Goal: Task Accomplishment & Management: Use online tool/utility

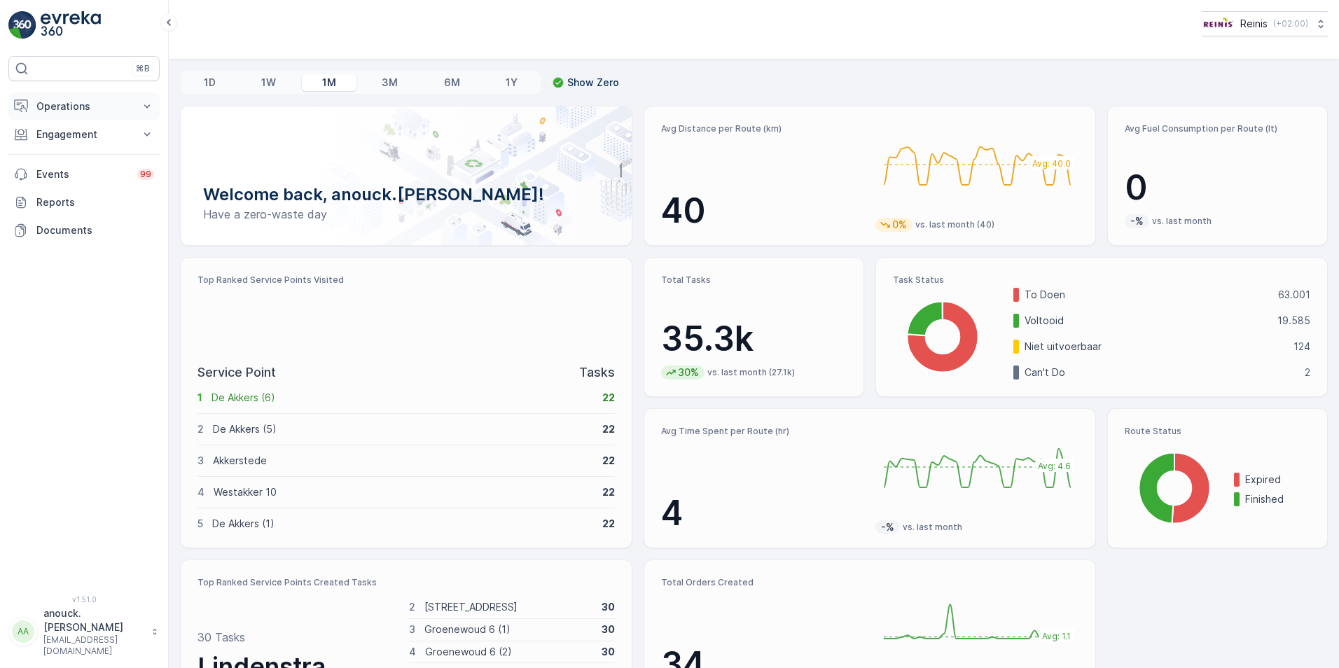
click at [111, 106] on p "Operations" at bounding box center [83, 106] width 95 height 14
click at [74, 173] on p "Routes & Tasks" at bounding box center [72, 169] width 72 height 14
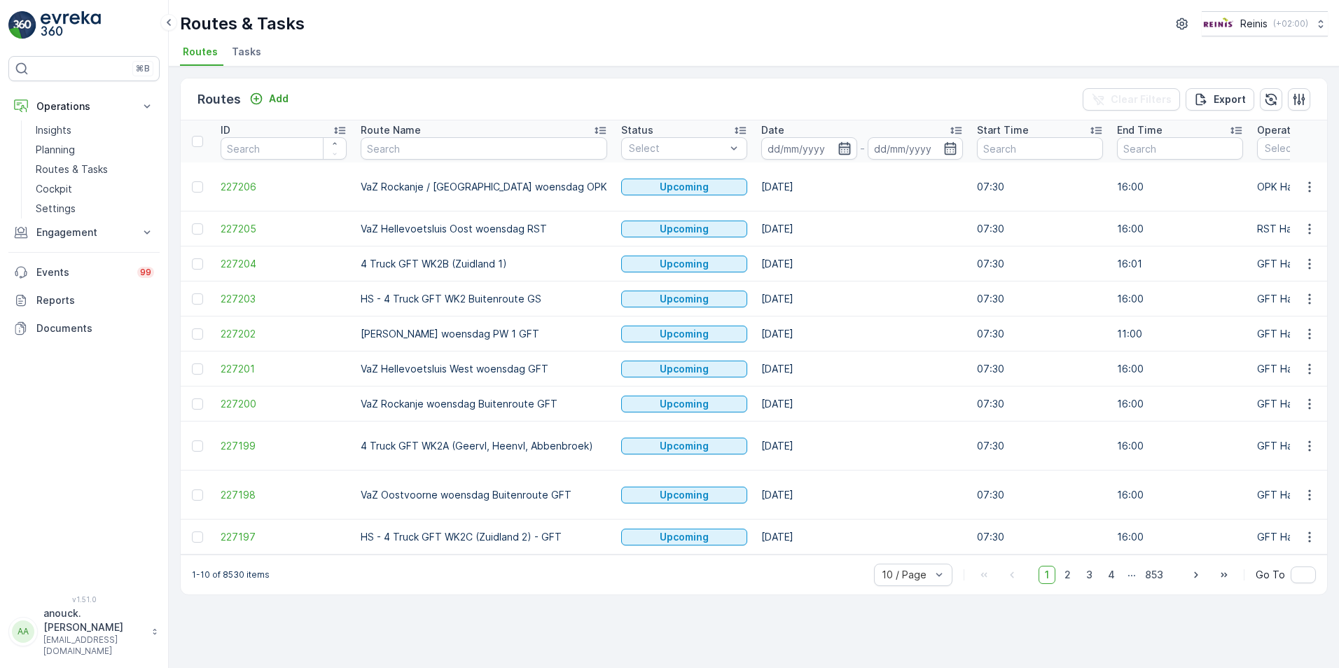
click at [838, 148] on icon "button" at bounding box center [844, 148] width 12 height 13
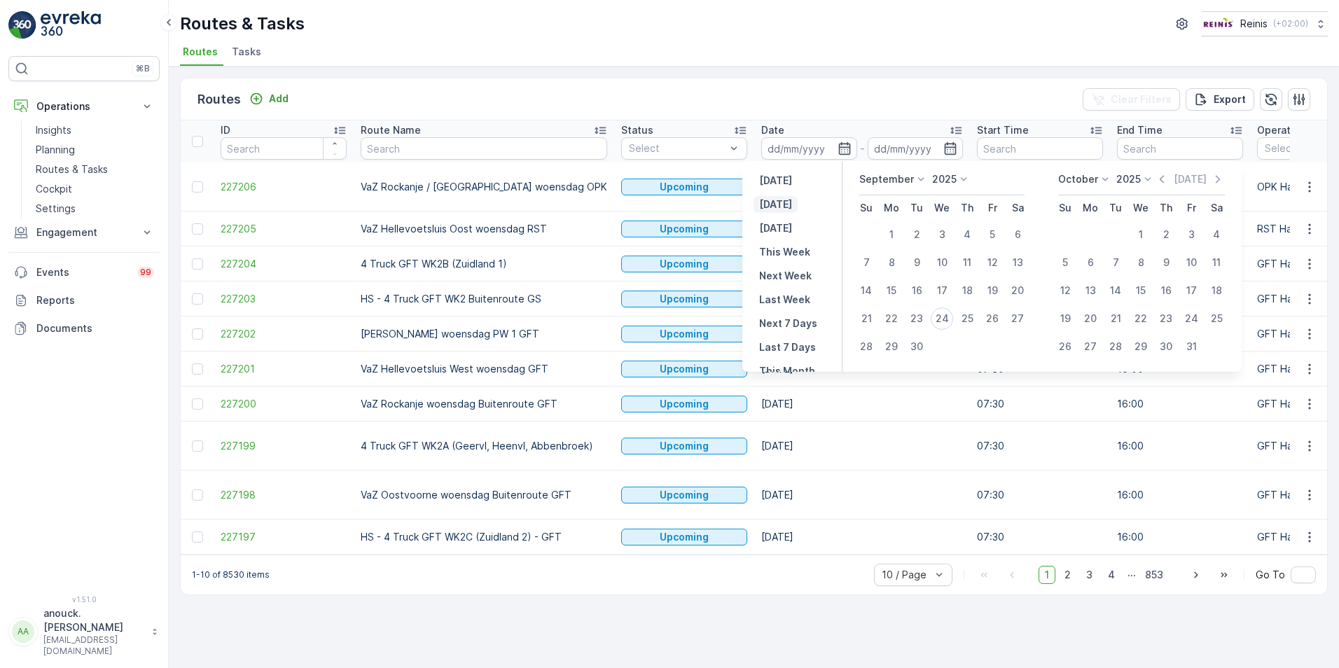
click at [780, 204] on p "[DATE]" at bounding box center [775, 204] width 33 height 14
type input "[DATE]"
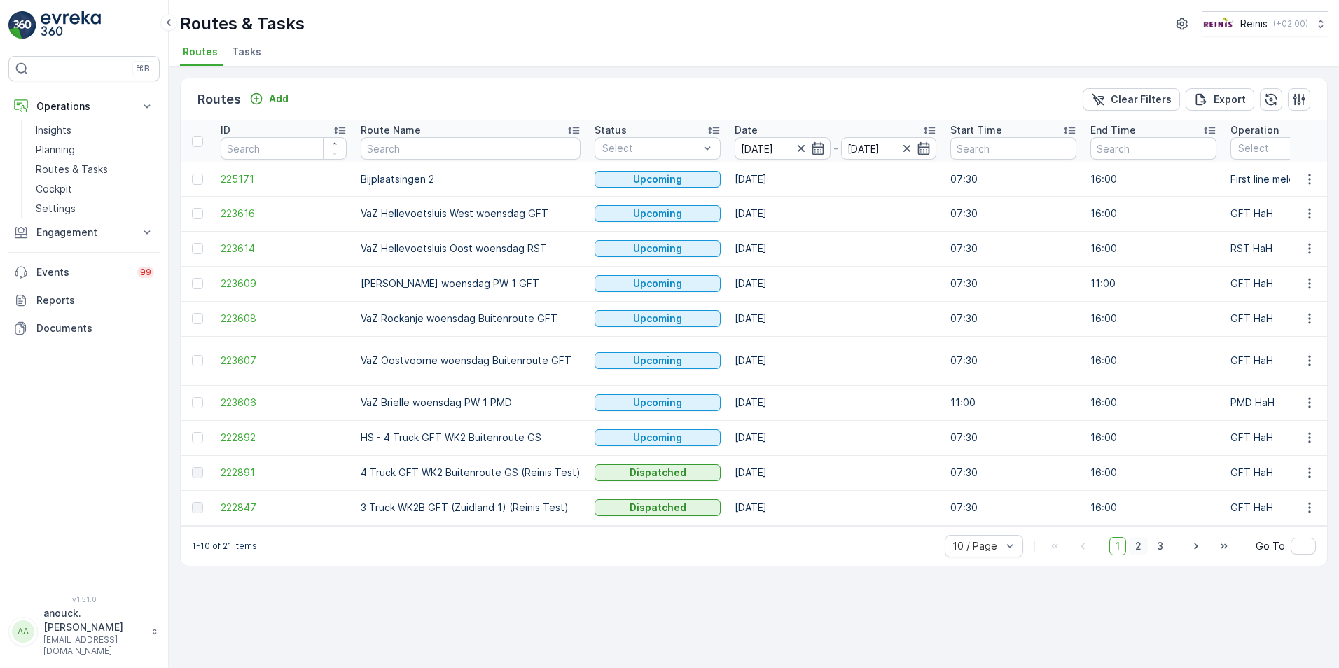
click at [1148, 543] on span "2" at bounding box center [1138, 546] width 19 height 18
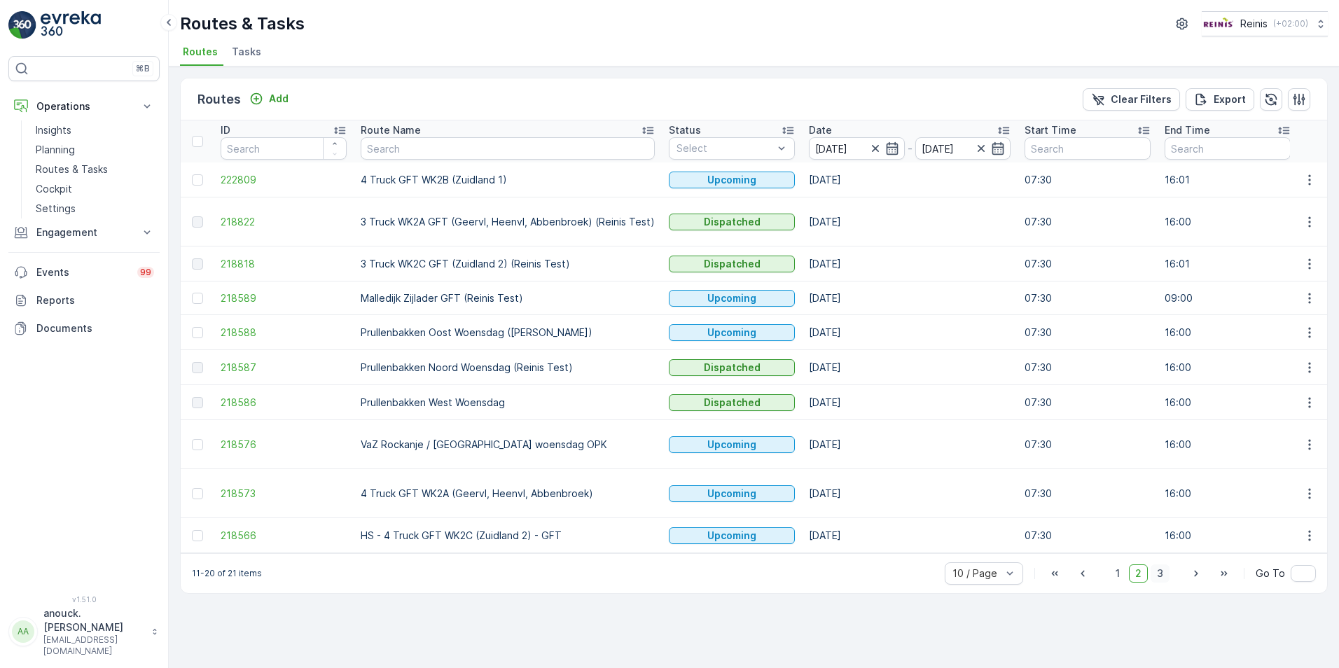
click at [1161, 569] on span "3" at bounding box center [1159, 573] width 19 height 18
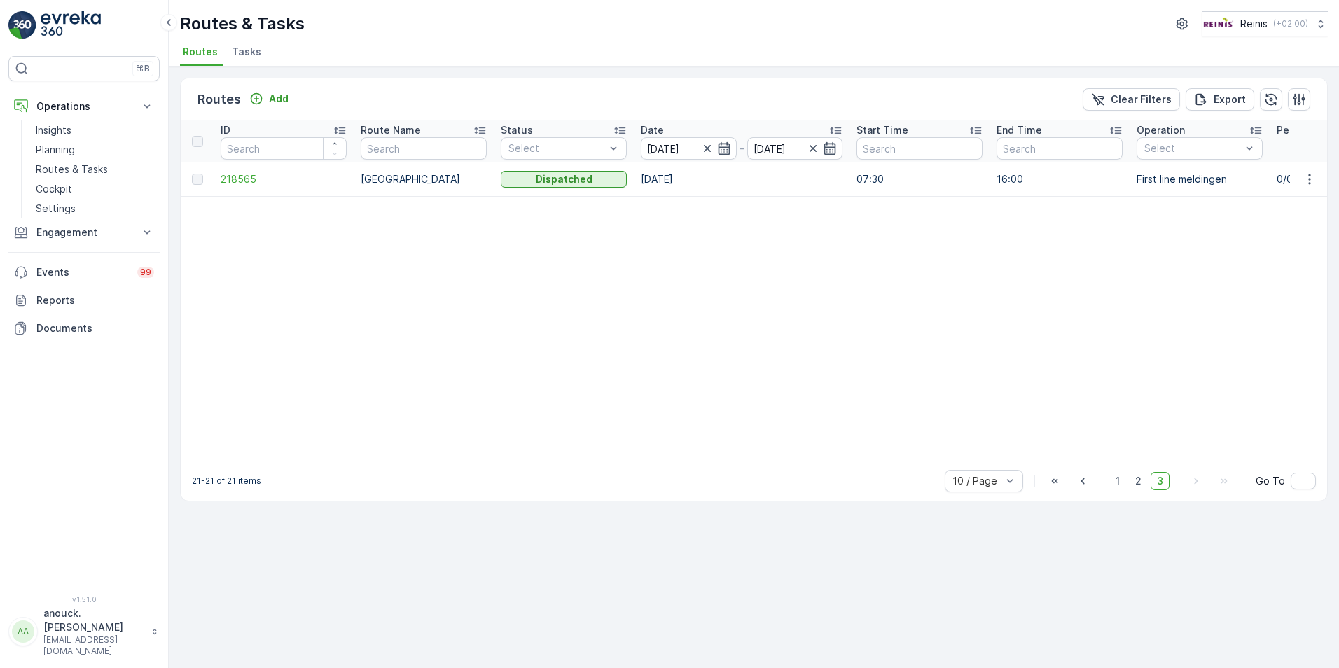
click at [1311, 169] on td at bounding box center [1309, 179] width 38 height 34
click at [1309, 181] on icon "button" at bounding box center [1309, 179] width 14 height 14
click at [1260, 204] on span "See More Details" at bounding box center [1276, 200] width 81 height 14
click at [1308, 184] on icon "button" at bounding box center [1309, 179] width 14 height 14
click at [1278, 217] on span "View Route Tracking" at bounding box center [1284, 220] width 97 height 14
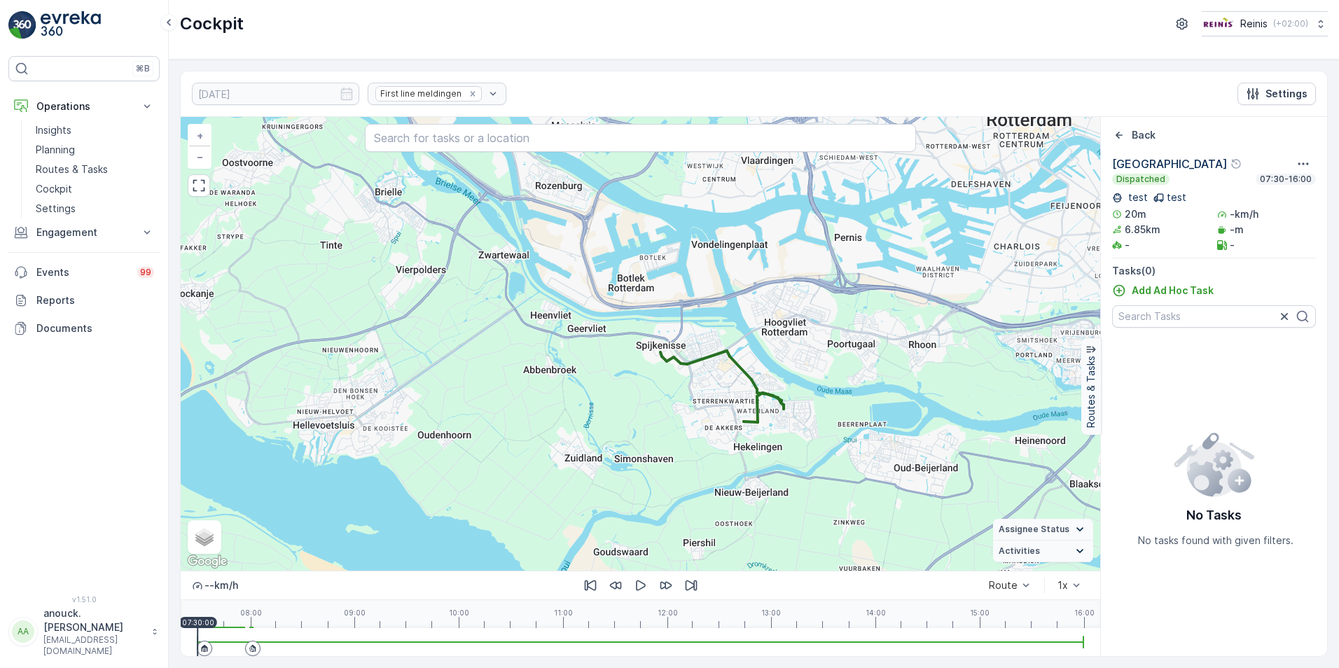
drag, startPoint x: 886, startPoint y: 515, endPoint x: 861, endPoint y: 374, distance: 143.7
click at [861, 374] on div "+ − Satellite Roadmap Terrain Hybrid Leaflet Keyboard shortcuts Map Data Map da…" at bounding box center [640, 344] width 919 height 454
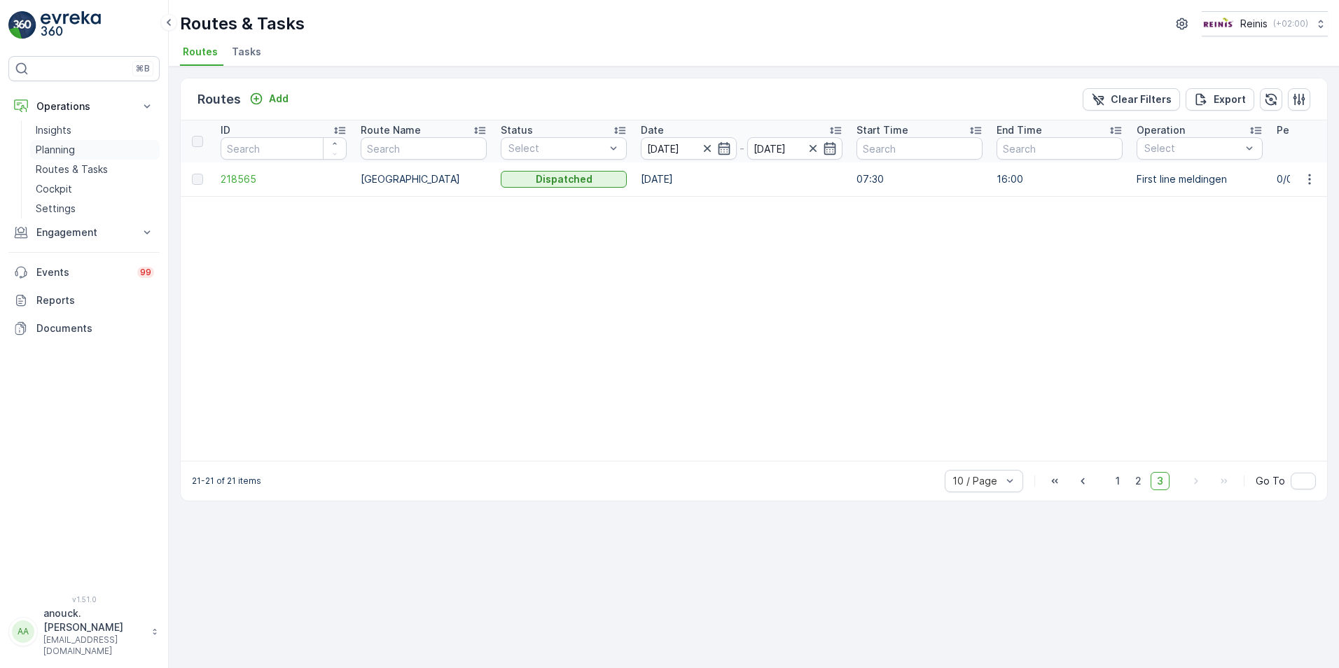
click at [74, 156] on p "Planning" at bounding box center [55, 150] width 39 height 14
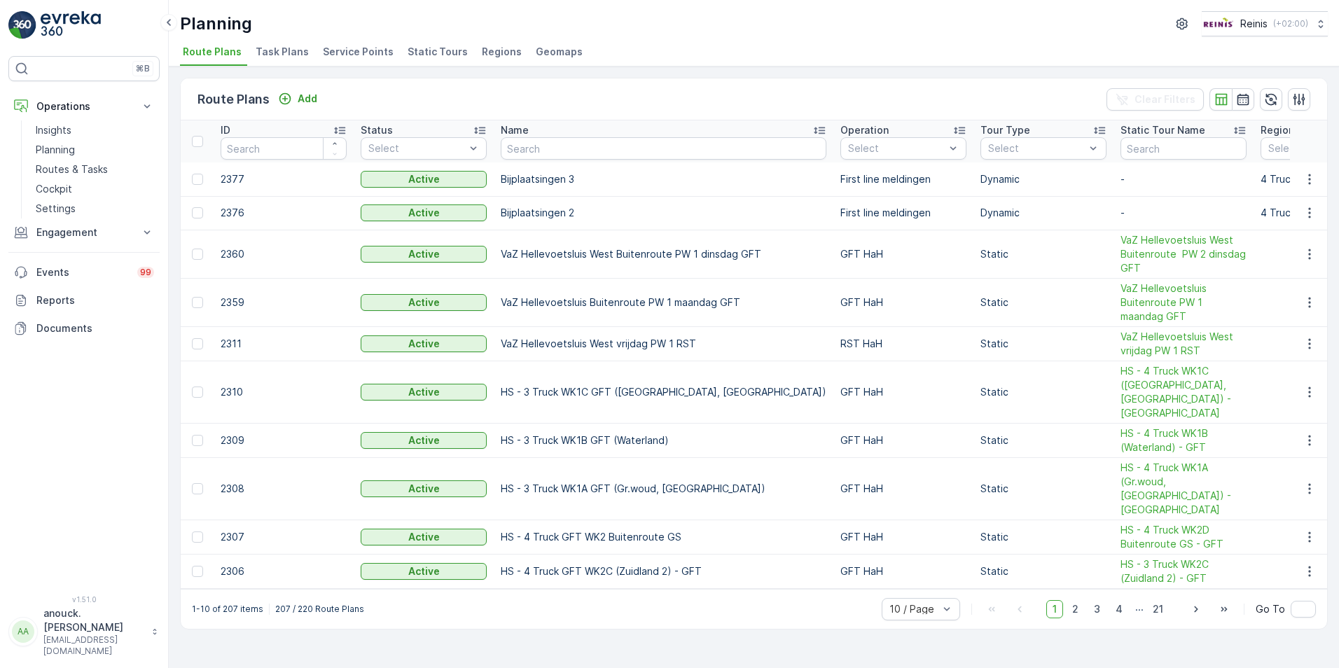
click at [345, 53] on span "Service Points" at bounding box center [358, 52] width 71 height 14
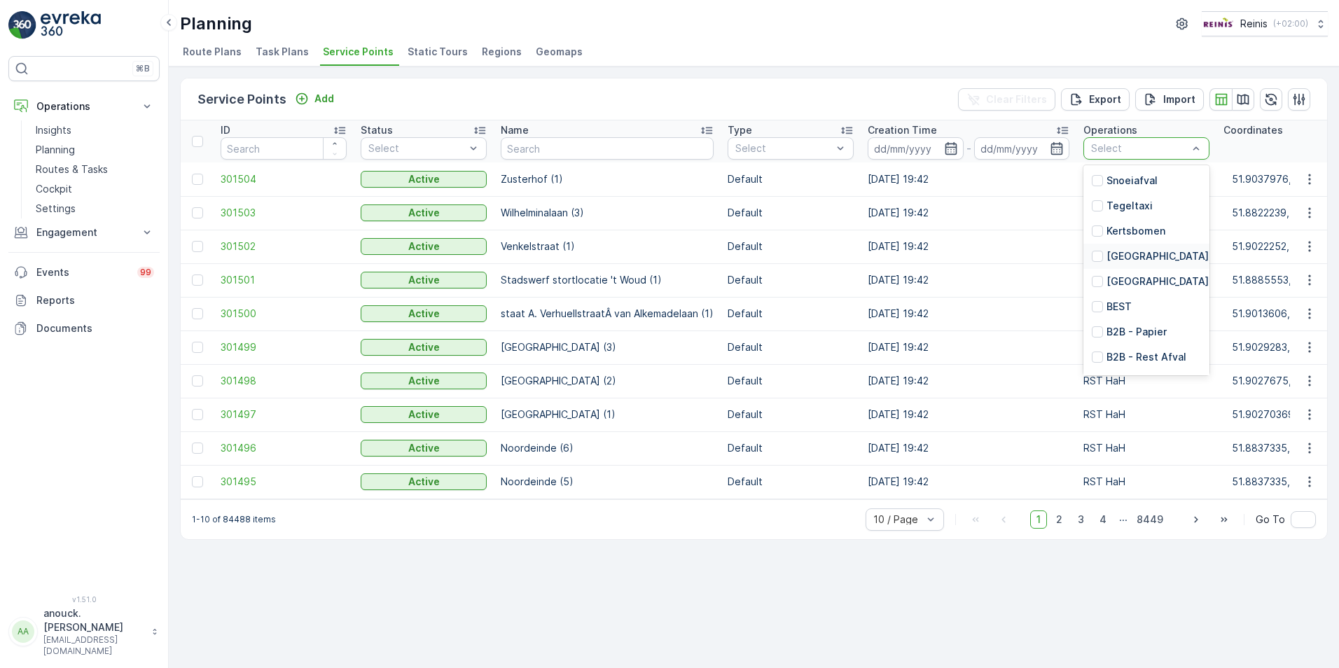
click at [1157, 251] on p "[GEOGRAPHIC_DATA]" at bounding box center [1157, 256] width 102 height 14
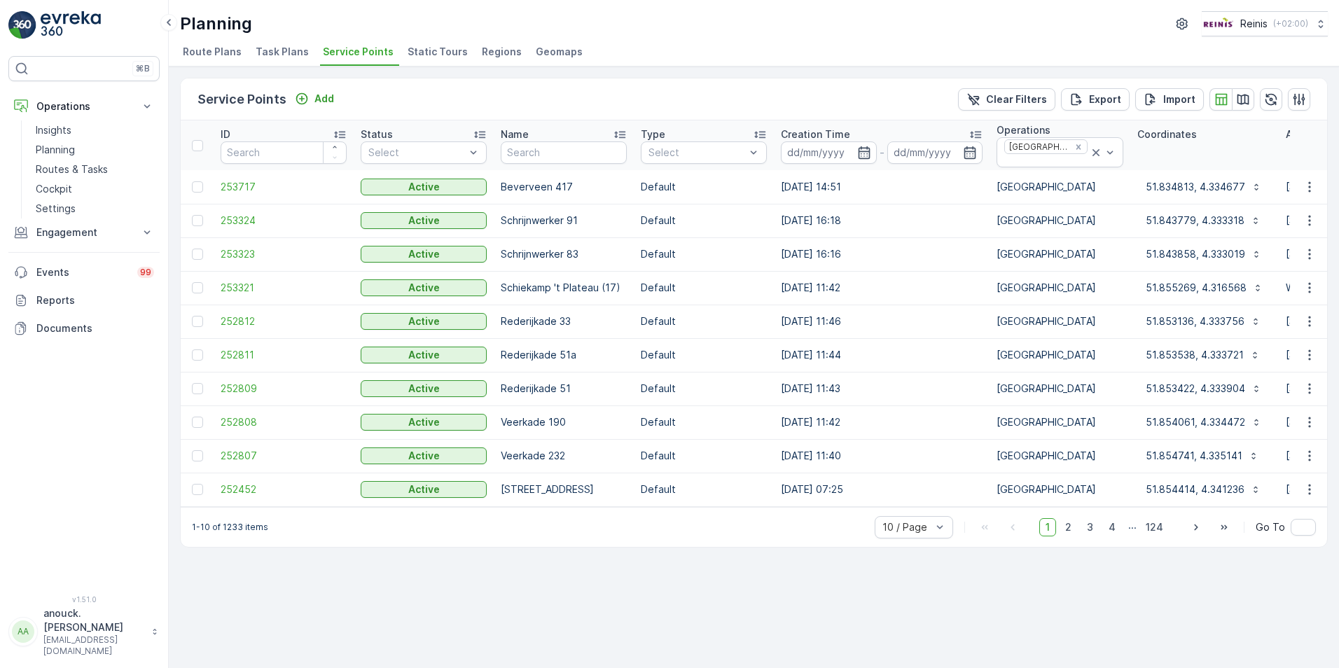
click at [1256, 102] on div "Clear Filters Export Import" at bounding box center [1134, 99] width 352 height 22
click at [1242, 104] on icon "button" at bounding box center [1243, 99] width 14 height 14
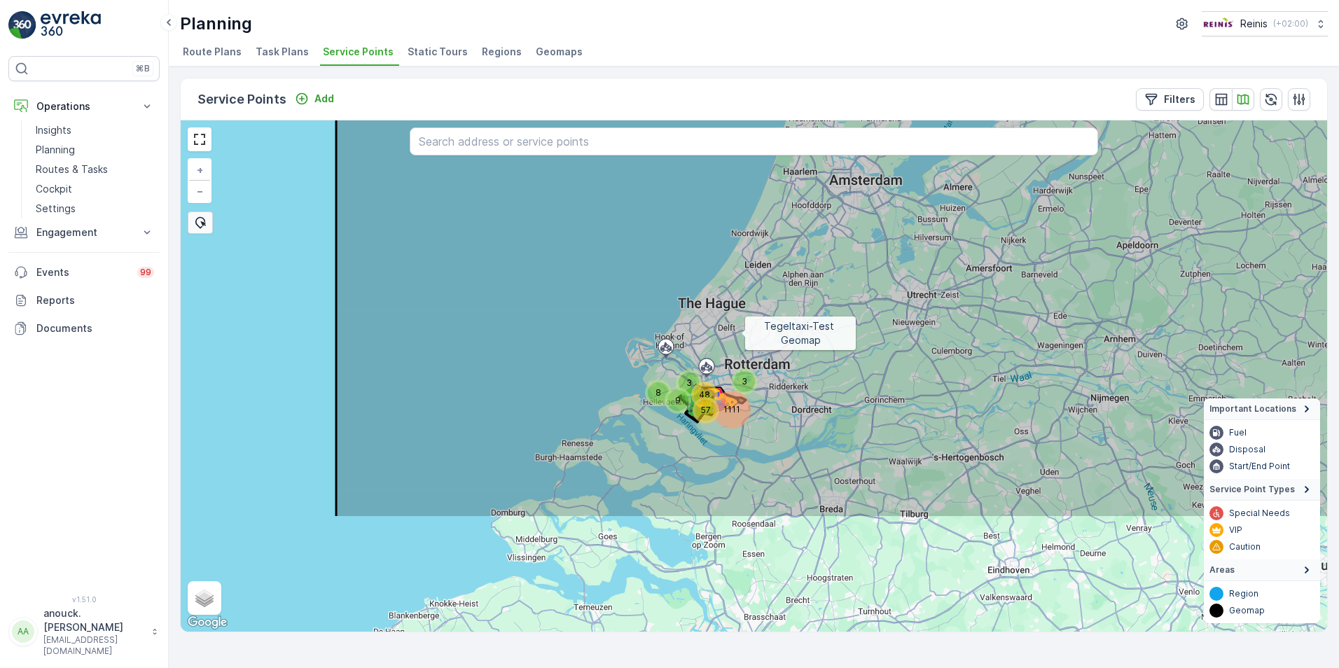
drag, startPoint x: 724, startPoint y: 499, endPoint x: 741, endPoint y: 333, distance: 167.5
click at [741, 333] on icon at bounding box center [840, 210] width 1008 height 618
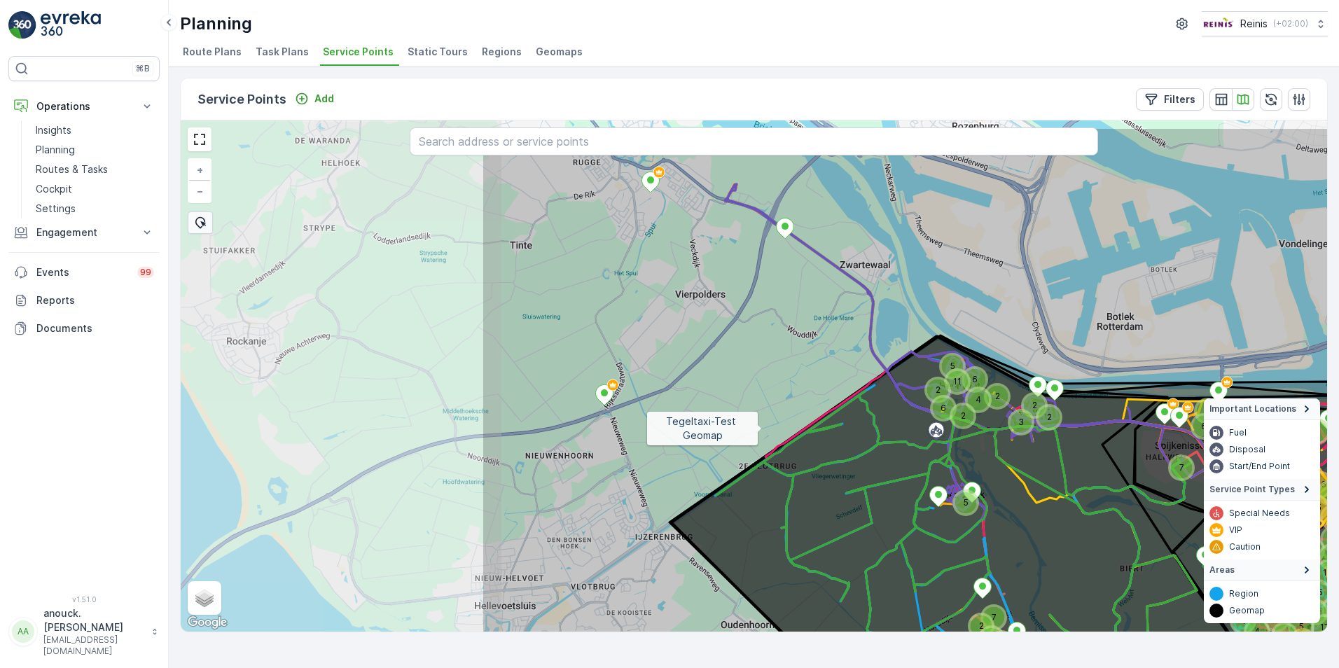
drag, startPoint x: 372, startPoint y: 377, endPoint x: 758, endPoint y: 429, distance: 388.5
click at [758, 429] on icon at bounding box center [1170, 436] width 1379 height 618
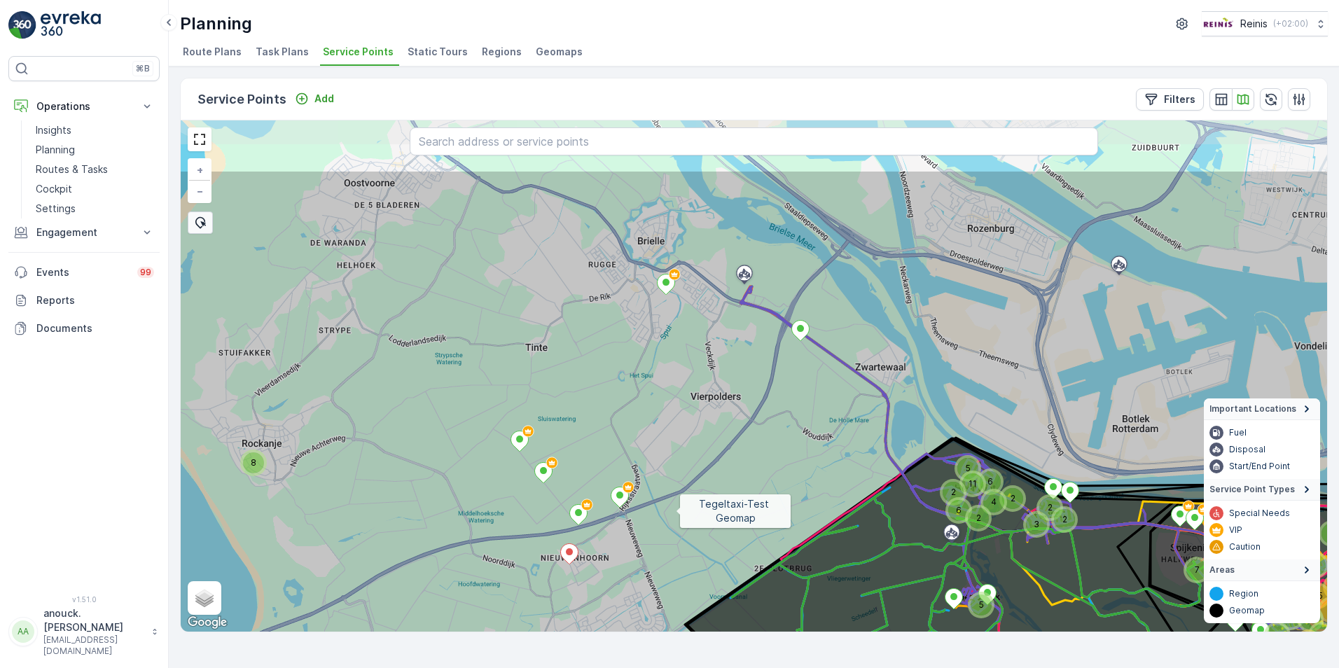
drag, startPoint x: 660, startPoint y: 409, endPoint x: 675, endPoint y: 508, distance: 100.5
click at [675, 508] on icon at bounding box center [768, 478] width 1379 height 618
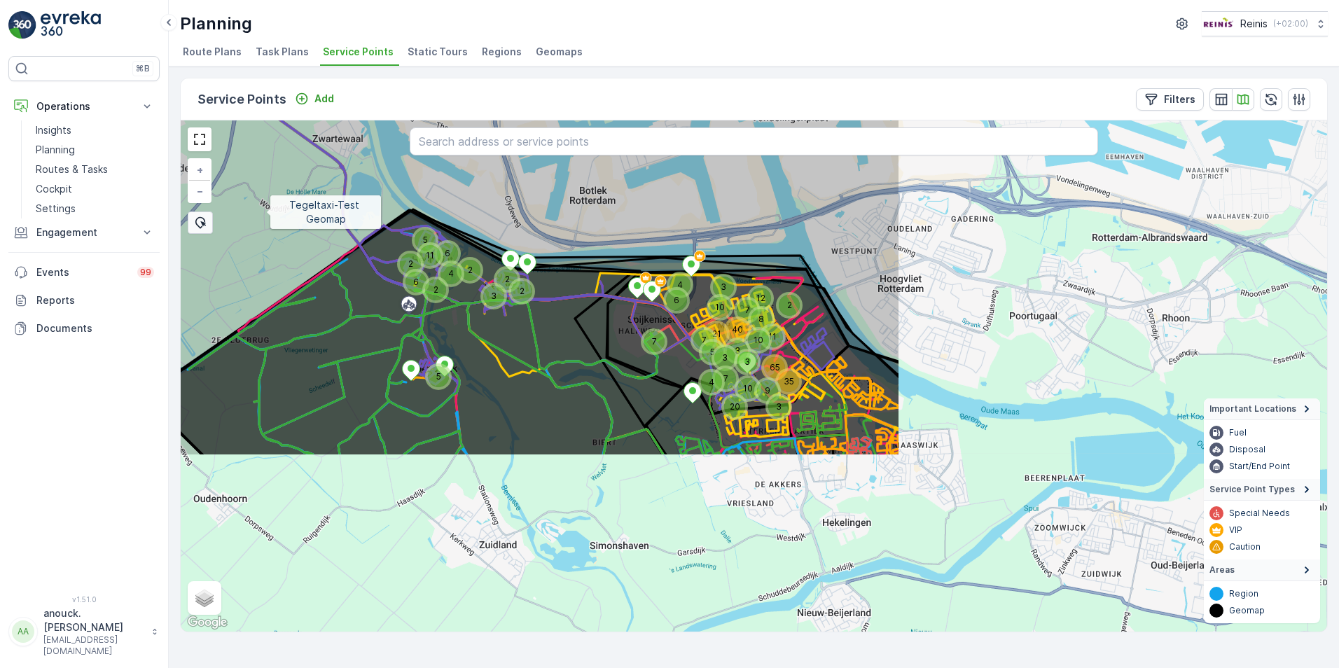
drag, startPoint x: 781, startPoint y: 393, endPoint x: 267, endPoint y: 213, distance: 544.5
click at [267, 213] on icon at bounding box center [210, 148] width 1379 height 618
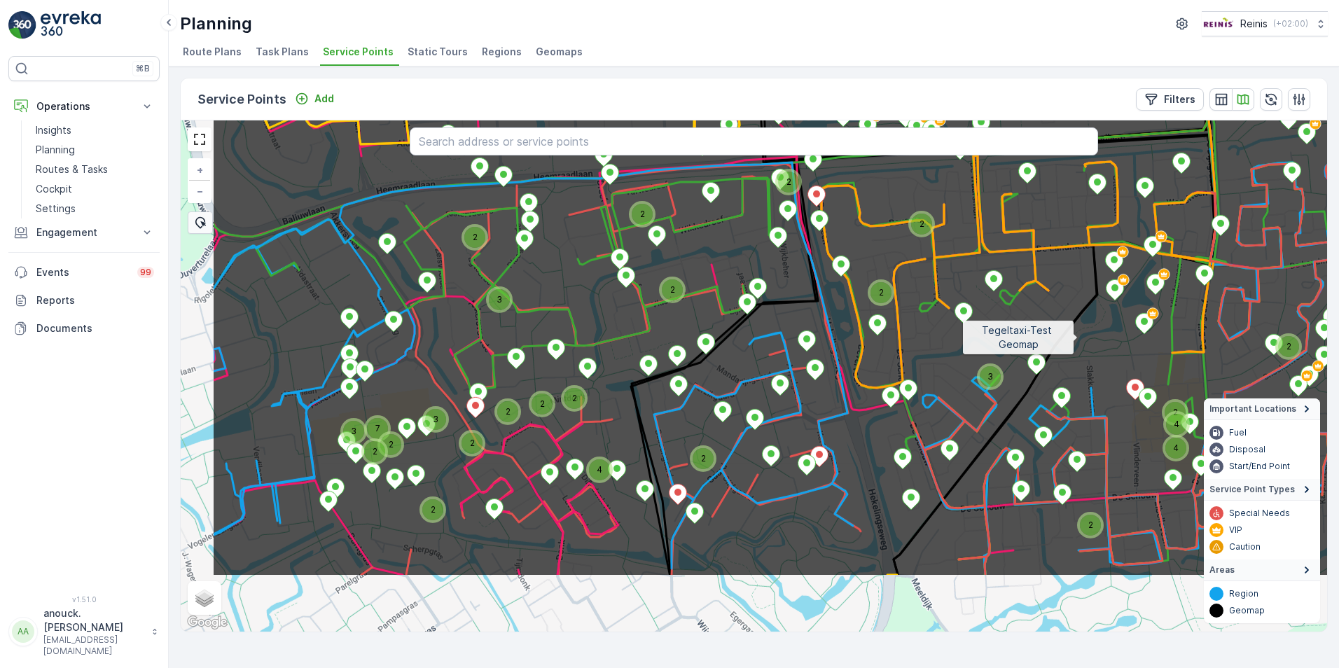
drag, startPoint x: 929, startPoint y: 445, endPoint x: 1077, endPoint y: 337, distance: 182.9
click at [1077, 337] on icon at bounding box center [900, 268] width 1379 height 618
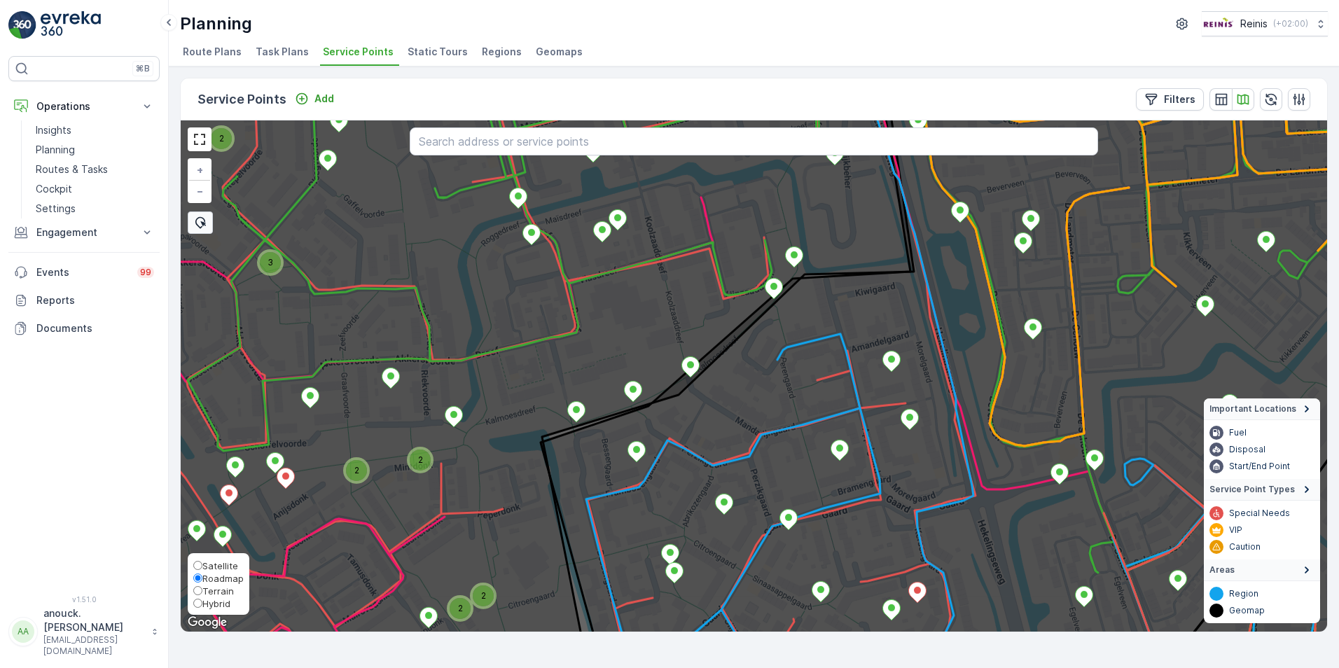
click at [215, 560] on span "Satellite" at bounding box center [220, 565] width 36 height 11
click at [202, 561] on input "Satellite" at bounding box center [197, 565] width 9 height 9
radio input "true"
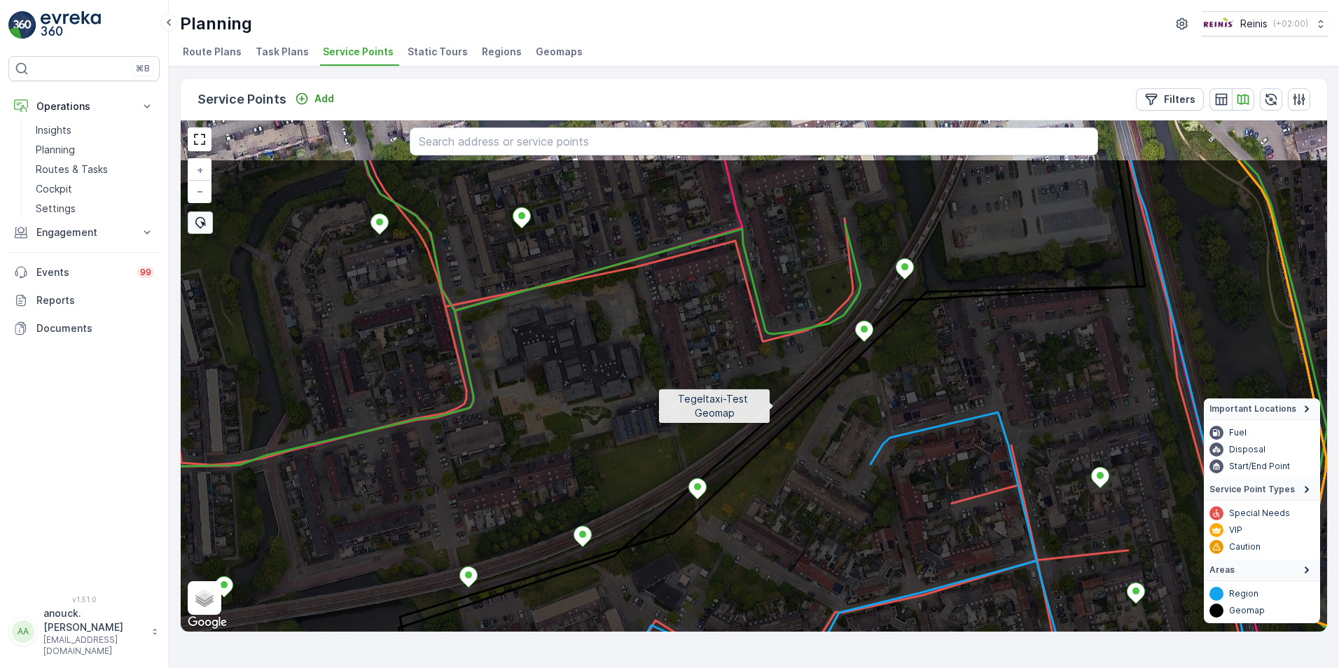
drag, startPoint x: 744, startPoint y: 316, endPoint x: 773, endPoint y: 405, distance: 92.8
click at [773, 405] on icon at bounding box center [783, 467] width 1379 height 618
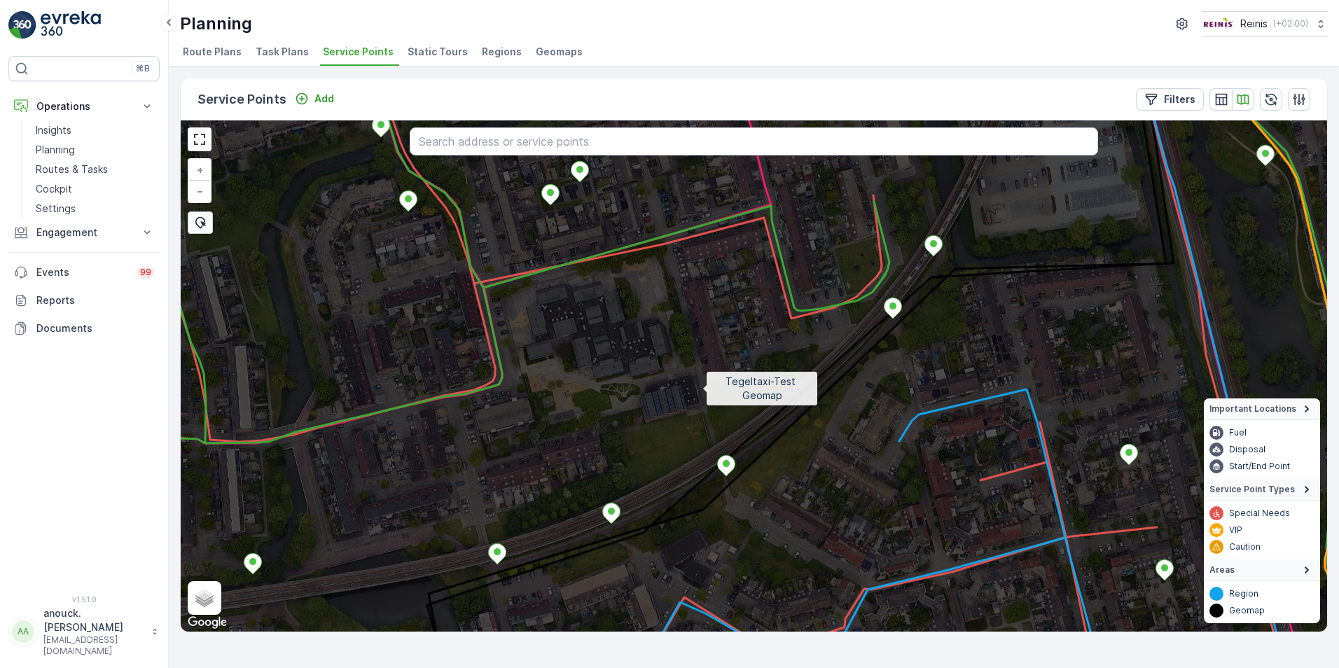
drag, startPoint x: 674, startPoint y: 412, endPoint x: 702, endPoint y: 389, distance: 36.9
click at [702, 389] on icon at bounding box center [781, 353] width 1379 height 618
click at [326, 104] on p "Add" at bounding box center [324, 99] width 20 height 14
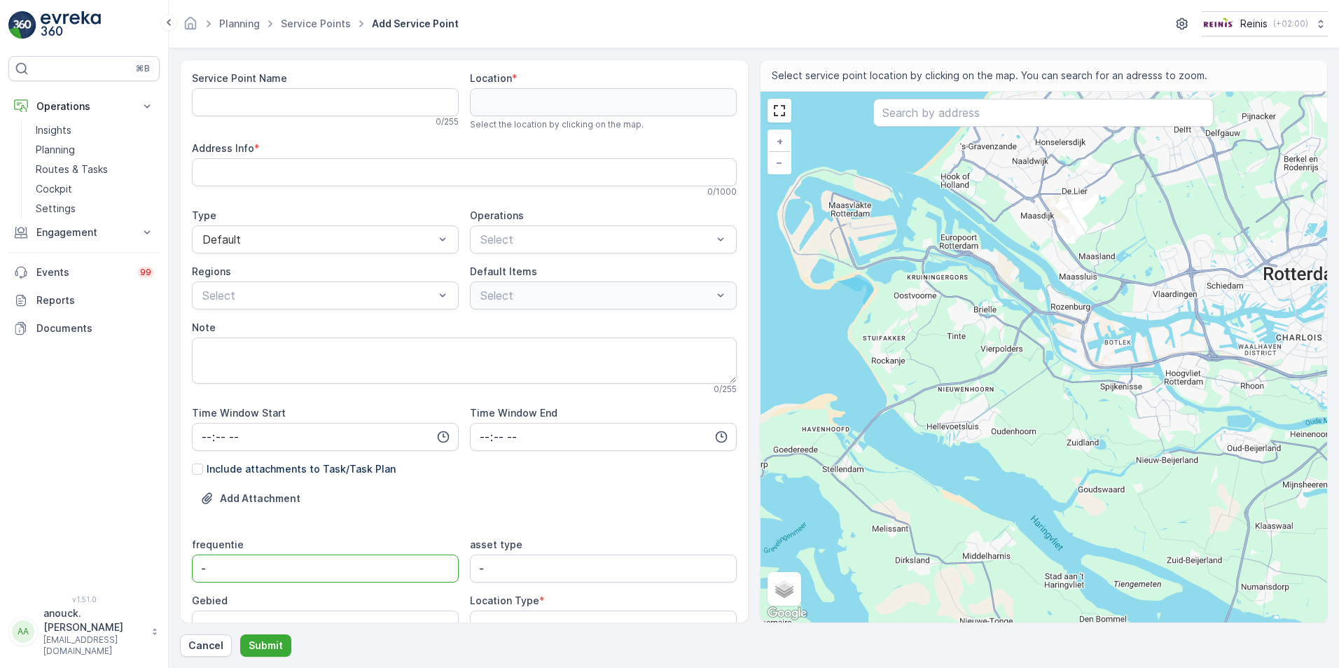
drag, startPoint x: 209, startPoint y: 563, endPoint x: 186, endPoint y: 564, distance: 23.8
click at [186, 564] on div "Service Point Name 0 / 255 Location * Select the location by clicking on the ma…" at bounding box center [464, 342] width 569 height 564
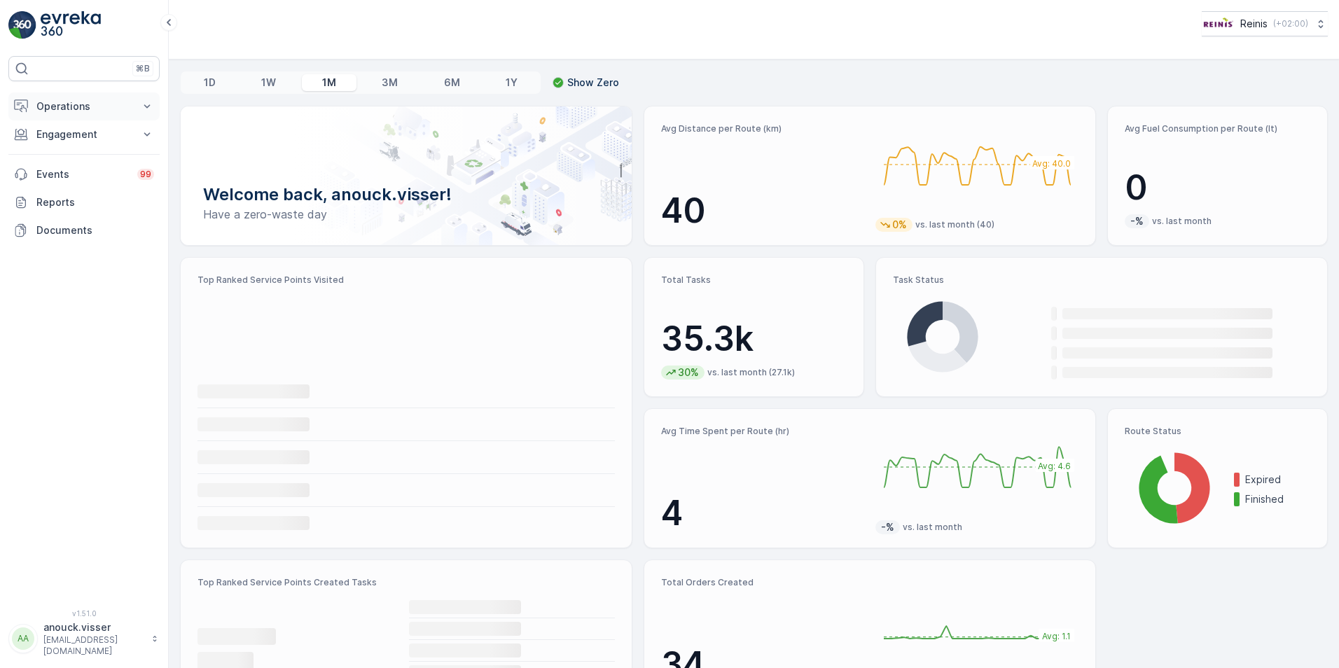
click at [125, 108] on p "Operations" at bounding box center [83, 106] width 95 height 14
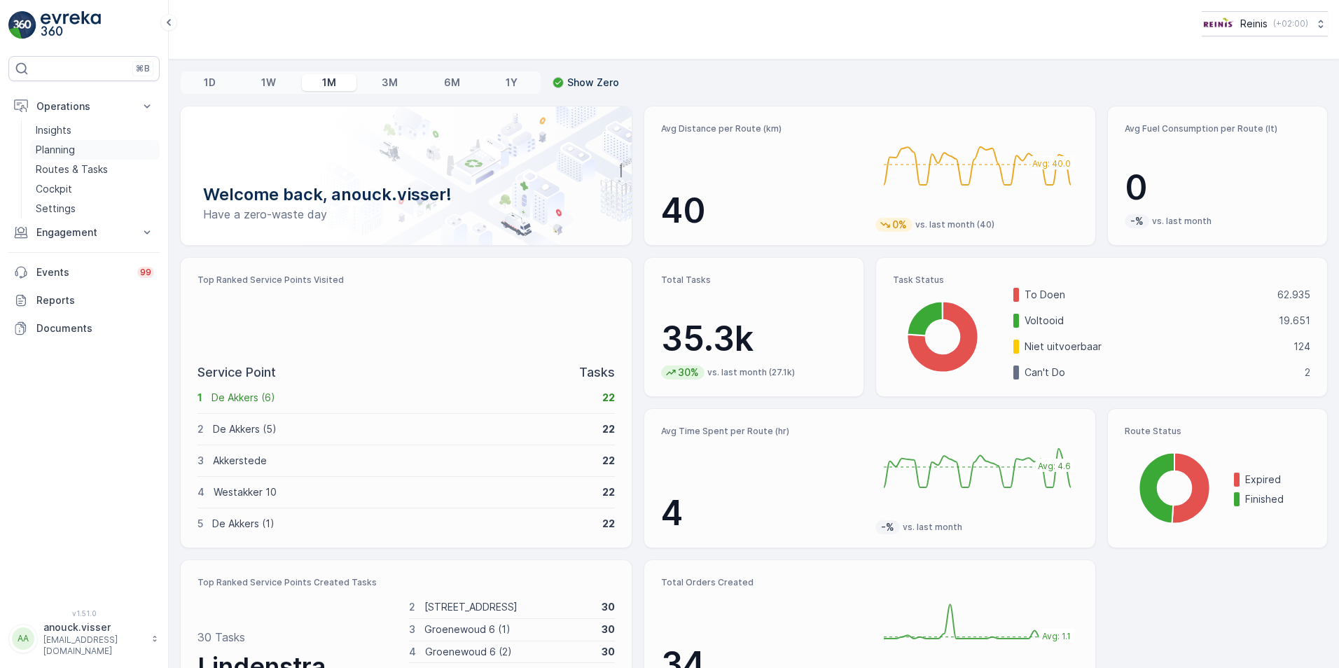
click at [78, 143] on link "Planning" at bounding box center [95, 150] width 130 height 20
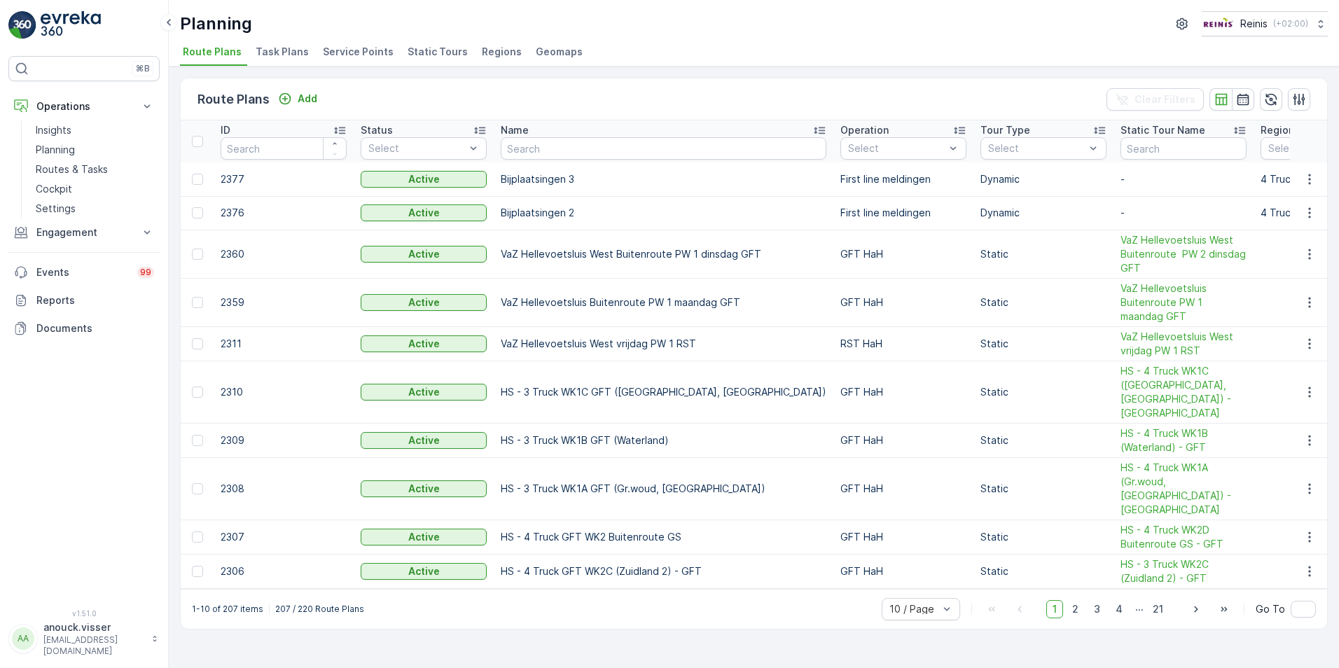
click at [349, 55] on span "Service Points" at bounding box center [358, 52] width 71 height 14
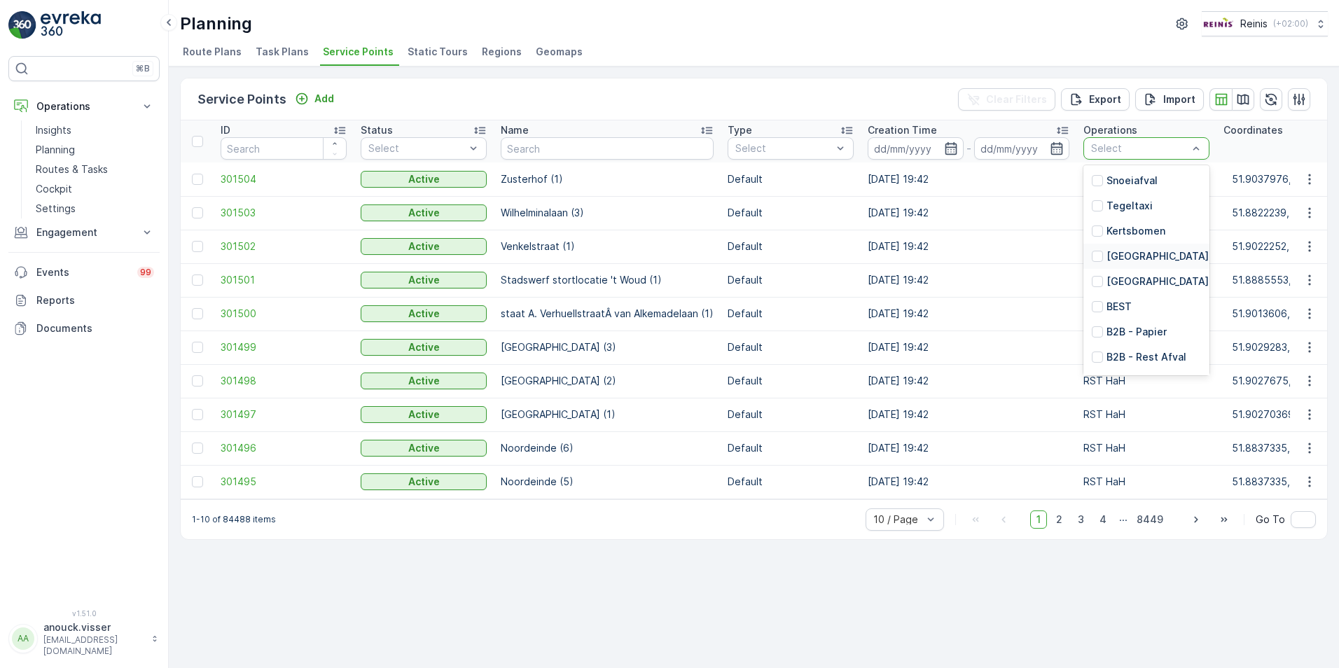
click at [1124, 253] on p "[GEOGRAPHIC_DATA]" at bounding box center [1157, 256] width 102 height 14
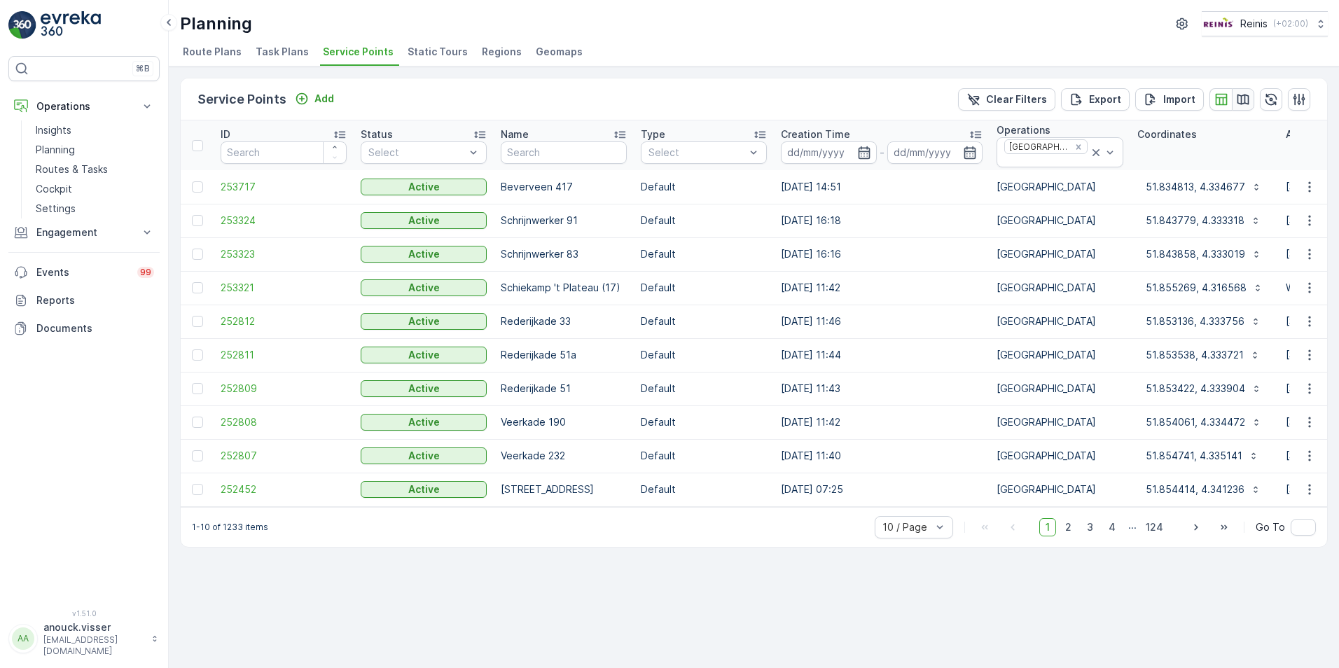
click at [1243, 97] on icon "button" at bounding box center [1243, 99] width 14 height 14
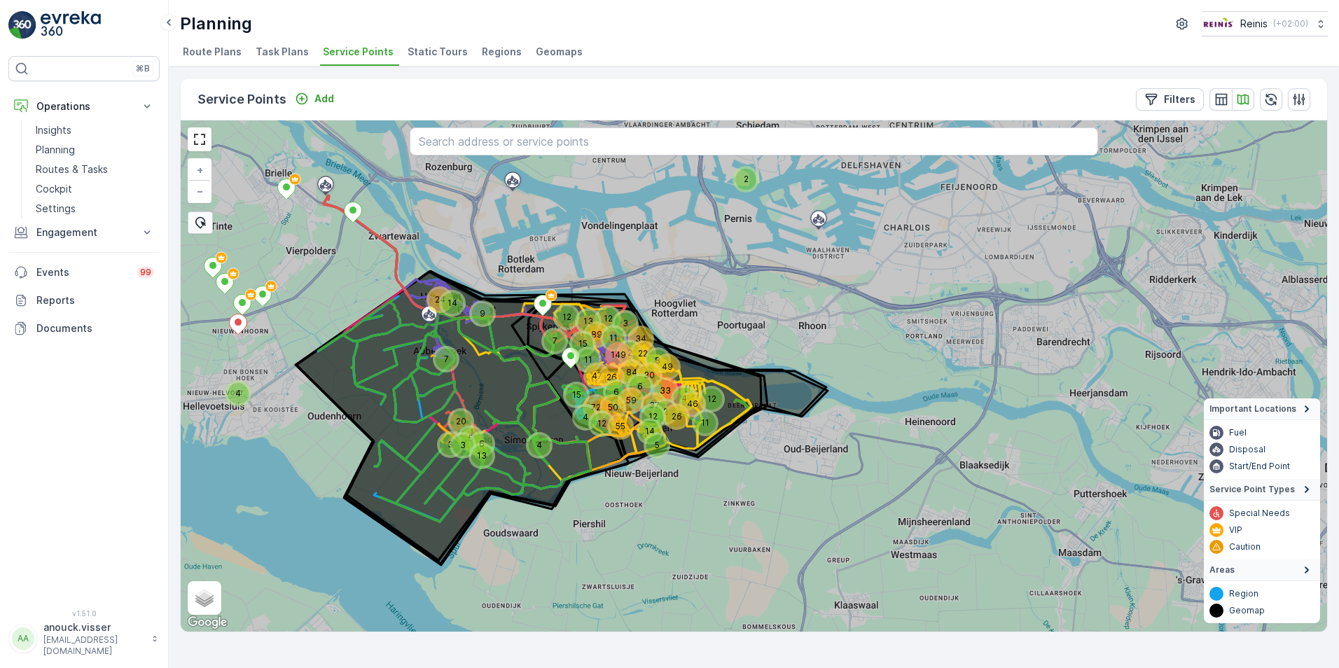
click at [494, 88] on div "Service Points Add Filters" at bounding box center [754, 99] width 1146 height 42
